Goal: Find specific page/section: Find specific page/section

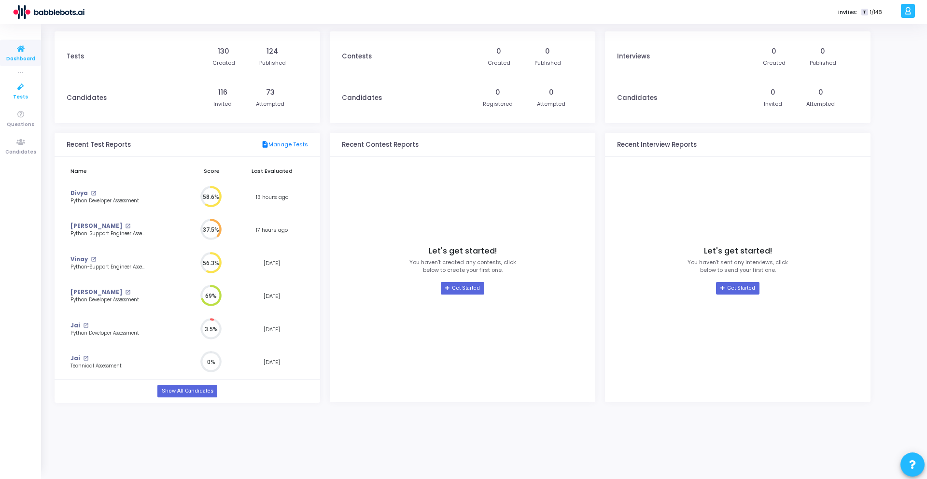
click at [14, 90] on icon at bounding box center [21, 87] width 20 height 12
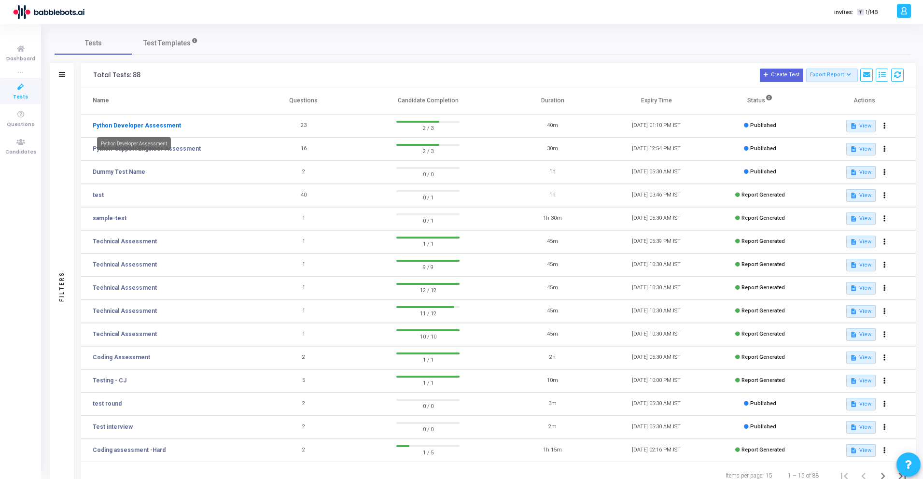
click at [142, 127] on link "Python Developer Assessment" at bounding box center [137, 125] width 88 height 9
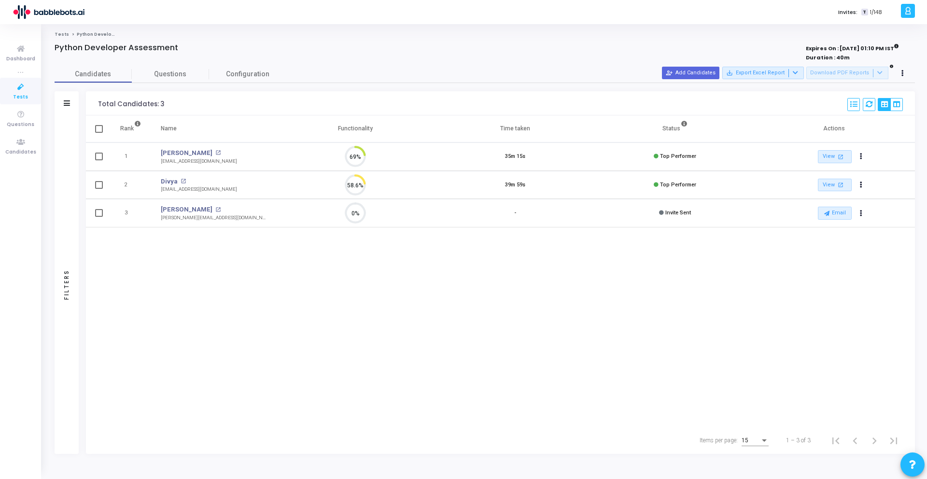
scroll to position [4, 4]
click at [169, 180] on link "Divya" at bounding box center [169, 182] width 17 height 10
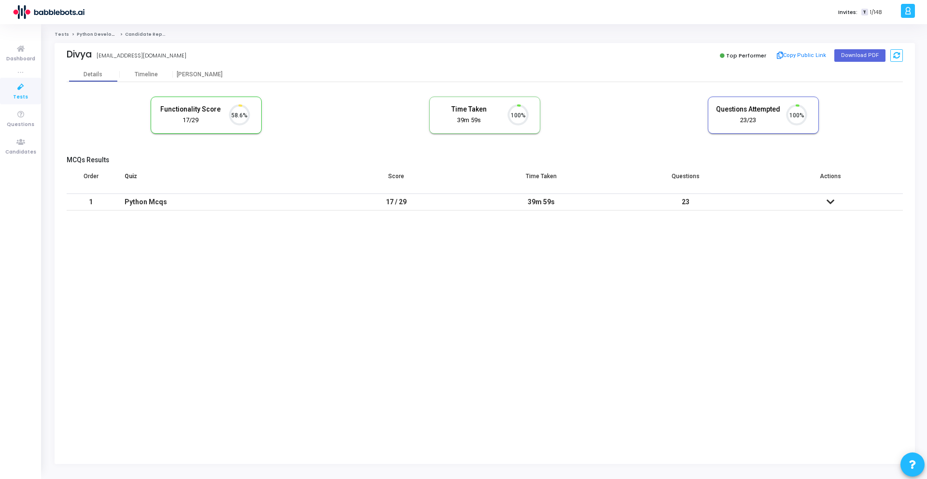
scroll to position [20, 25]
click at [810, 55] on button "Copy Public Link" at bounding box center [802, 55] width 56 height 14
click at [91, 36] on link "Python Developer Assessment" at bounding box center [114, 34] width 75 height 6
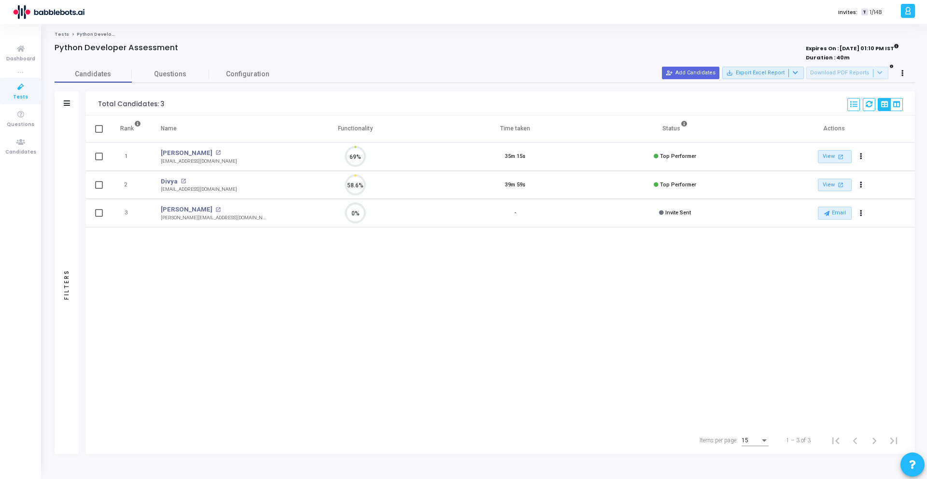
scroll to position [20, 25]
